Goal: Task Accomplishment & Management: Use online tool/utility

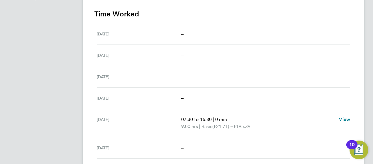
scroll to position [164, 0]
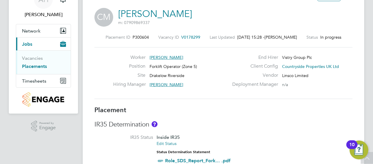
scroll to position [0, 0]
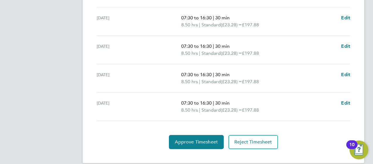
scroll to position [208, 0]
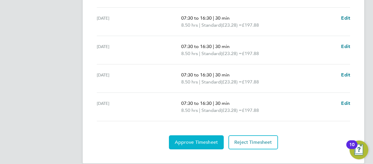
click at [197, 140] on span "Approve Timesheet" at bounding box center [196, 143] width 43 height 6
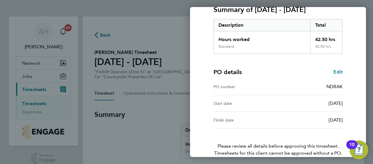
scroll to position [116, 0]
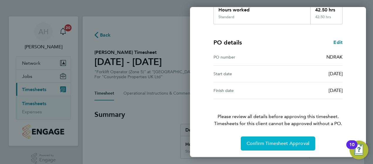
click at [280, 138] on button "Confirm Timesheet Approval" at bounding box center [278, 144] width 74 height 14
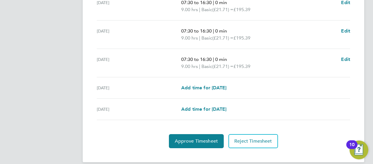
scroll to position [258, 0]
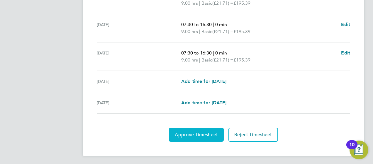
click at [190, 134] on span "Approve Timesheet" at bounding box center [196, 135] width 43 height 6
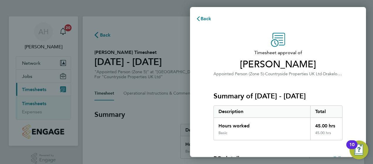
scroll to position [116, 0]
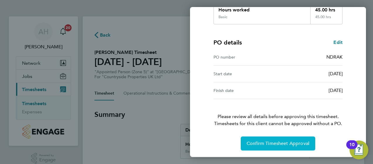
click at [278, 143] on span "Confirm Timesheet Approval" at bounding box center [277, 144] width 63 height 6
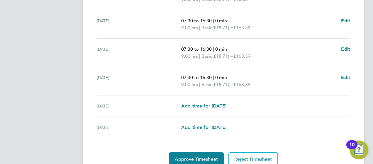
scroll to position [258, 0]
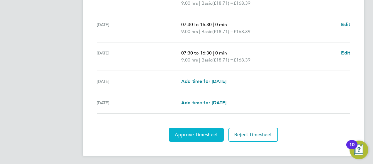
click at [189, 135] on span "Approve Timesheet" at bounding box center [196, 135] width 43 height 6
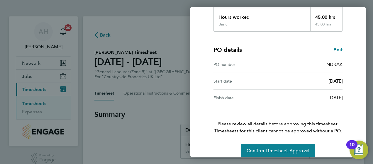
scroll to position [116, 0]
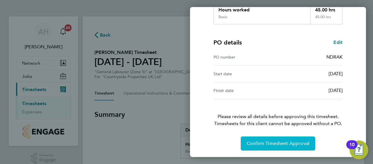
click at [266, 138] on button "Confirm Timesheet Approval" at bounding box center [278, 144] width 74 height 14
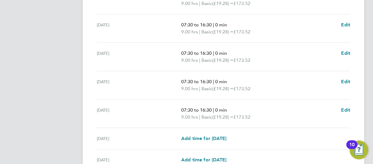
scroll to position [258, 0]
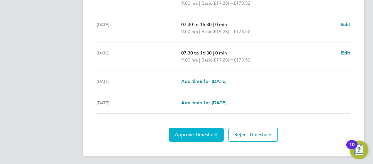
click at [205, 130] on button "Approve Timesheet" at bounding box center [196, 135] width 55 height 14
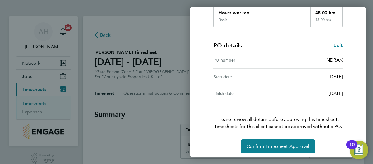
scroll to position [116, 0]
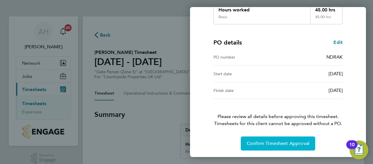
click at [259, 143] on span "Confirm Timesheet Approval" at bounding box center [277, 144] width 63 height 6
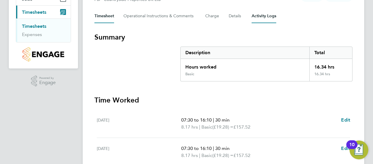
scroll to position [131, 0]
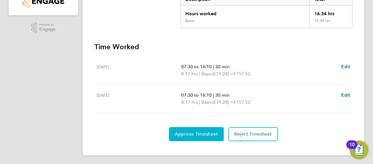
click at [199, 128] on button "Approve Timesheet" at bounding box center [196, 134] width 55 height 14
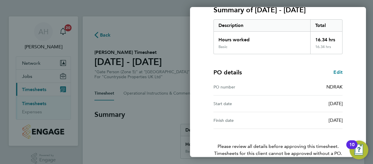
scroll to position [116, 0]
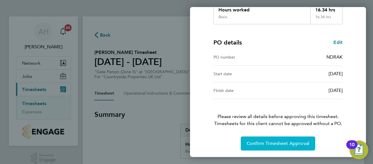
click at [273, 141] on span "Confirm Timesheet Approval" at bounding box center [277, 144] width 63 height 6
